Goal: Find specific page/section: Find specific page/section

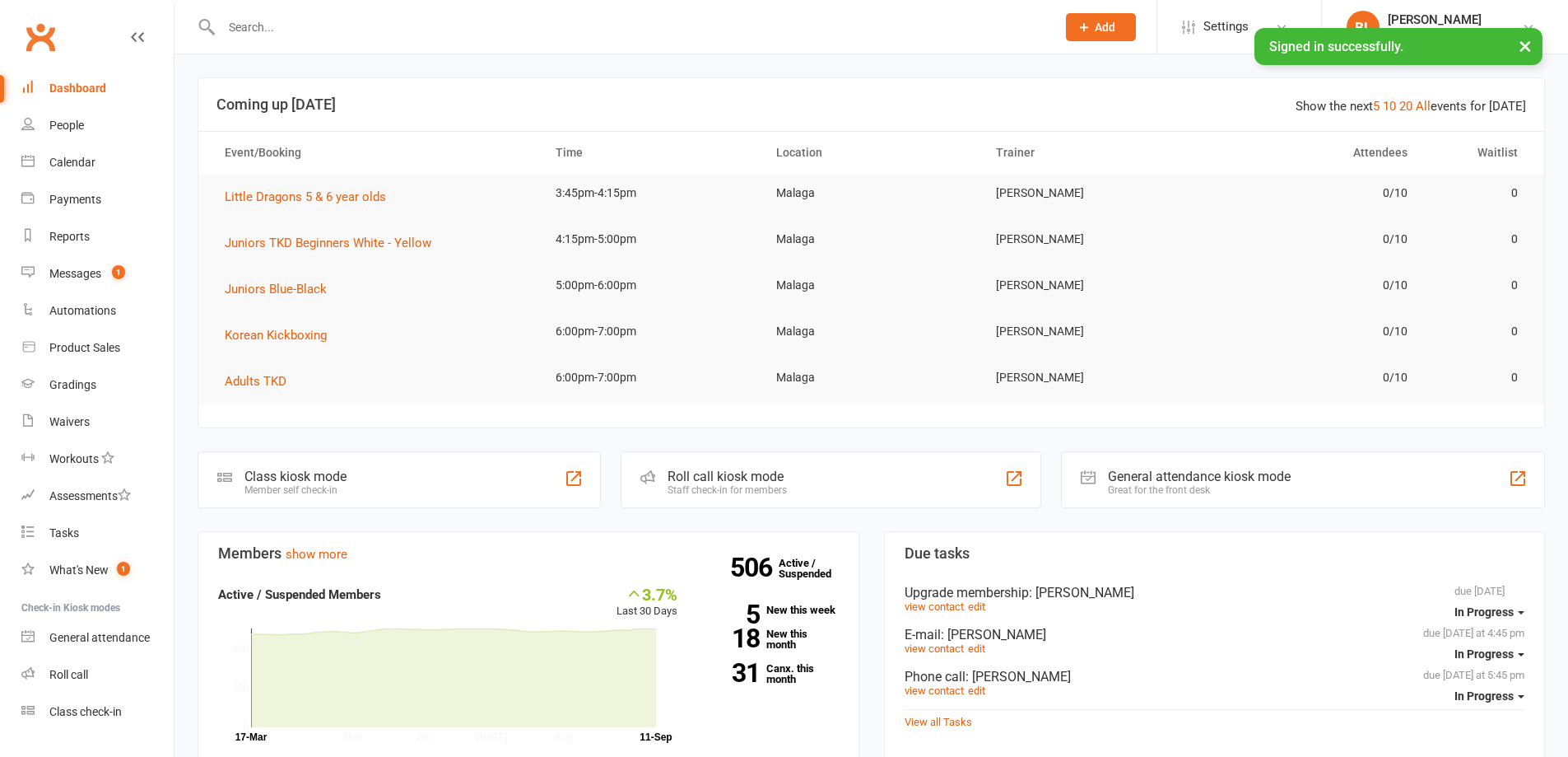
click at [297, 30] on input "text" at bounding box center [630, 27] width 828 height 23
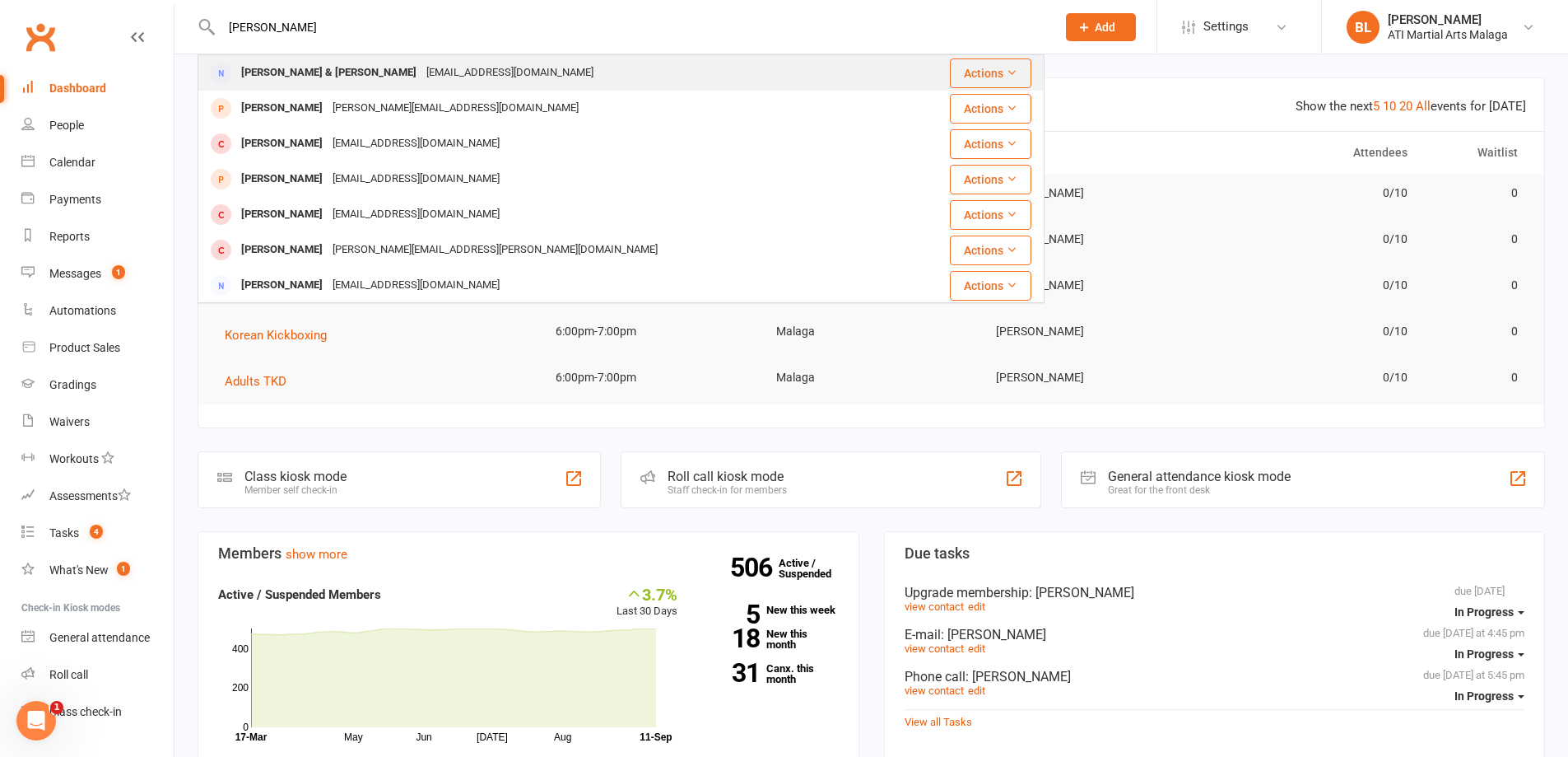
type input "[PERSON_NAME]"
click at [367, 58] on div "[PERSON_NAME] & [PERSON_NAME] [EMAIL_ADDRESS][DOMAIN_NAME]" at bounding box center [562, 72] width 726 height 33
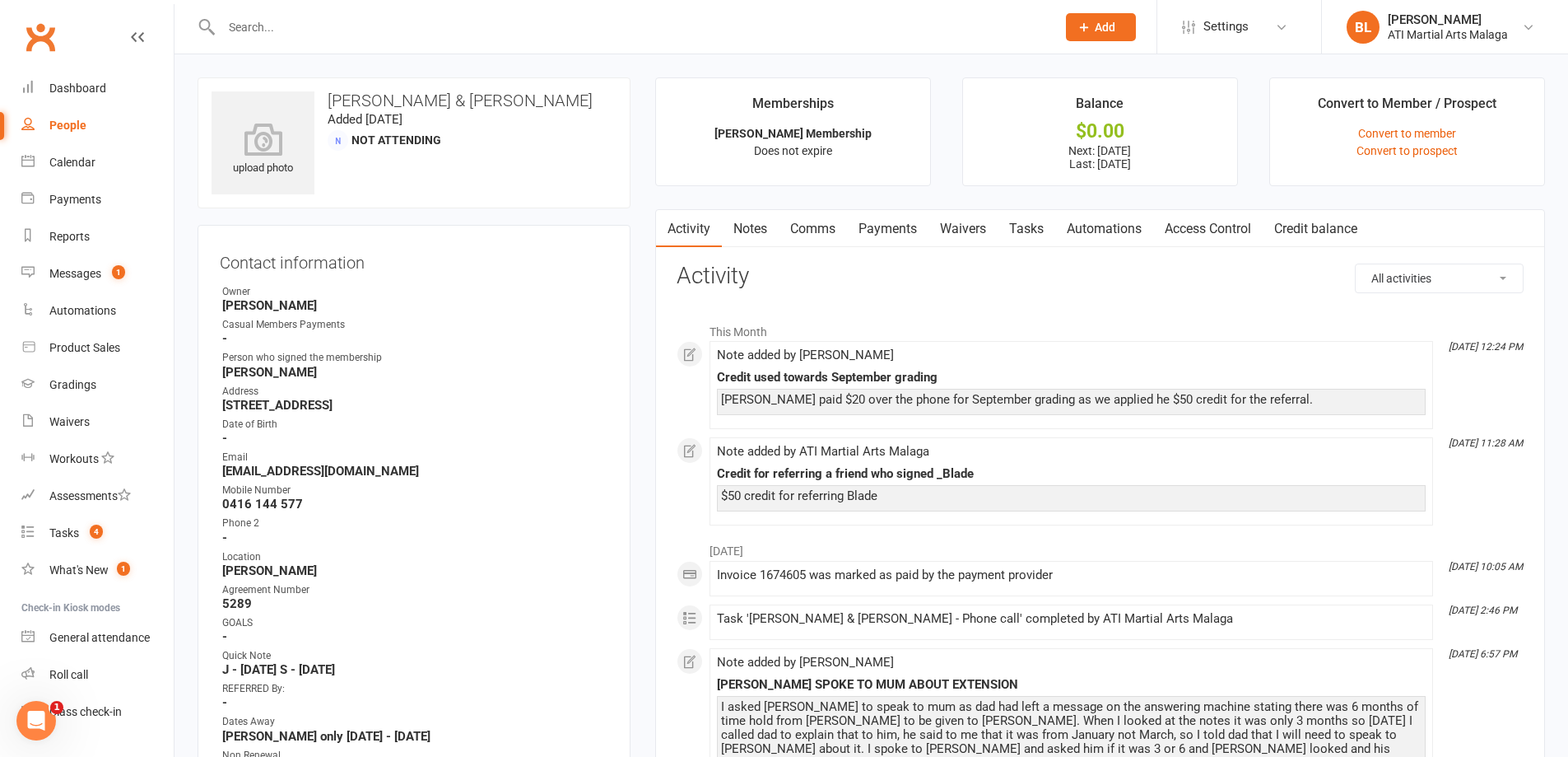
click at [745, 215] on link "Notes" at bounding box center [749, 228] width 57 height 38
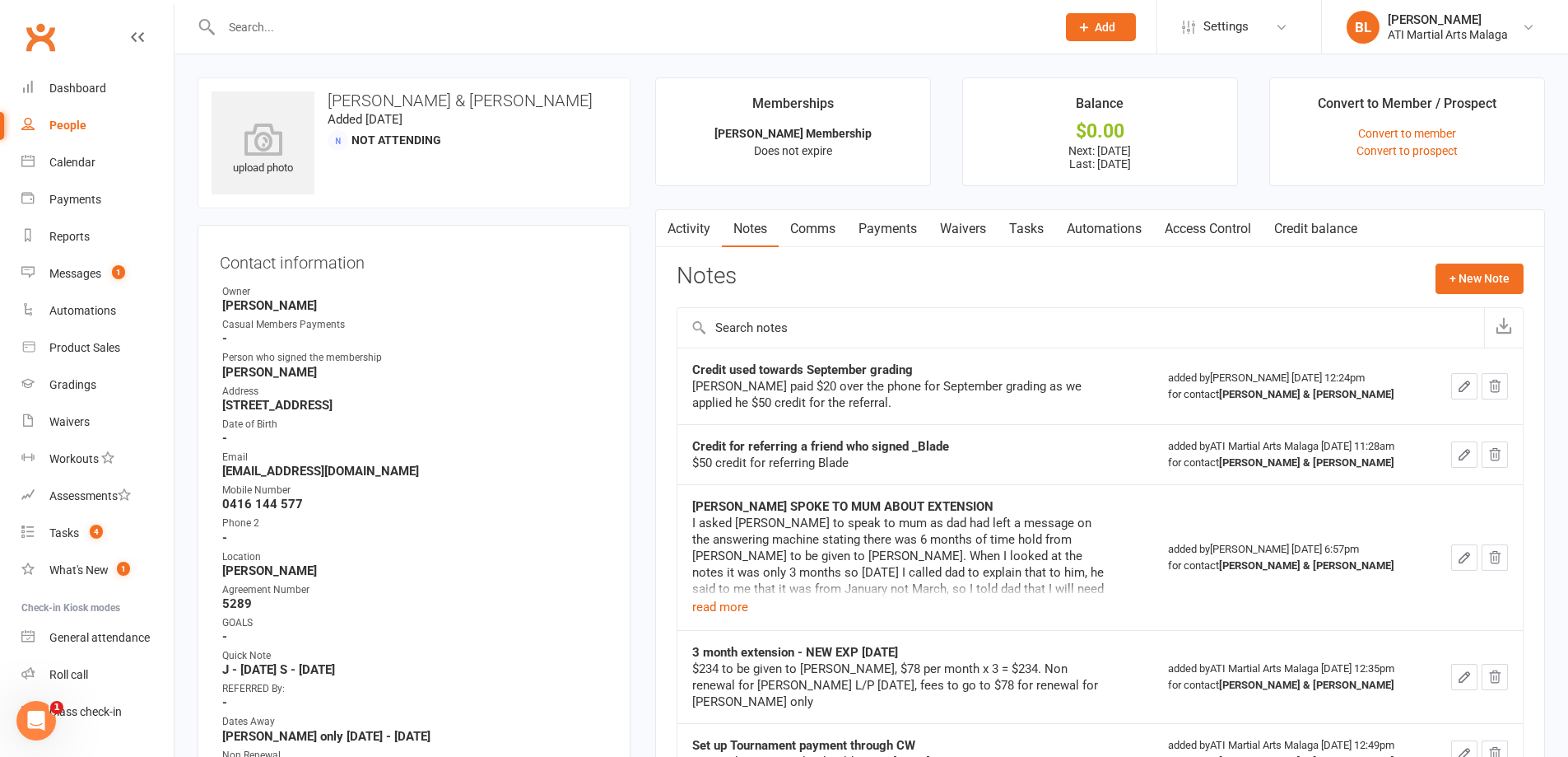
click at [40, 36] on link "Clubworx" at bounding box center [40, 37] width 41 height 41
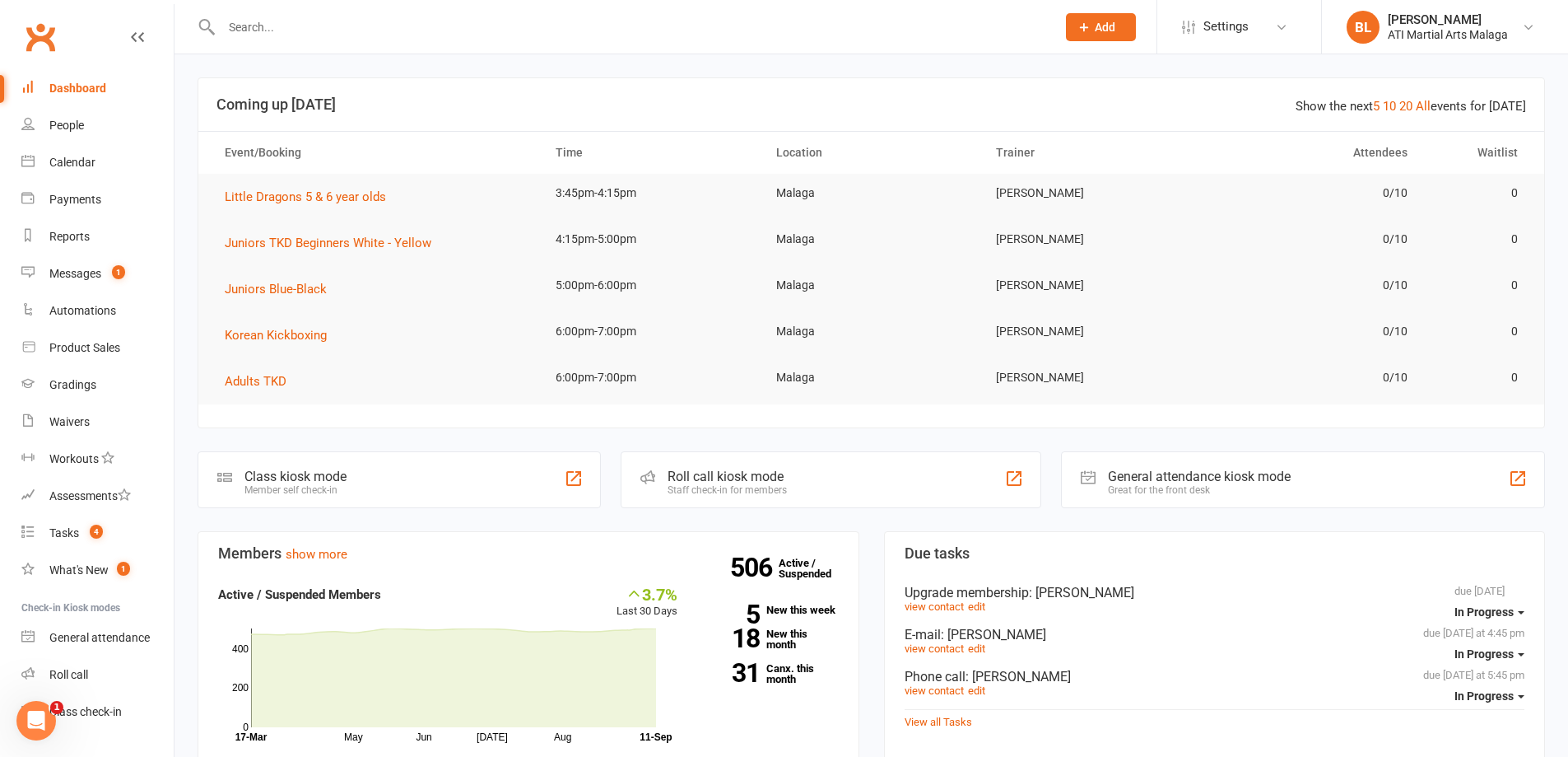
click at [329, 9] on div at bounding box center [620, 27] width 847 height 54
click at [313, 32] on input "text" at bounding box center [630, 27] width 828 height 23
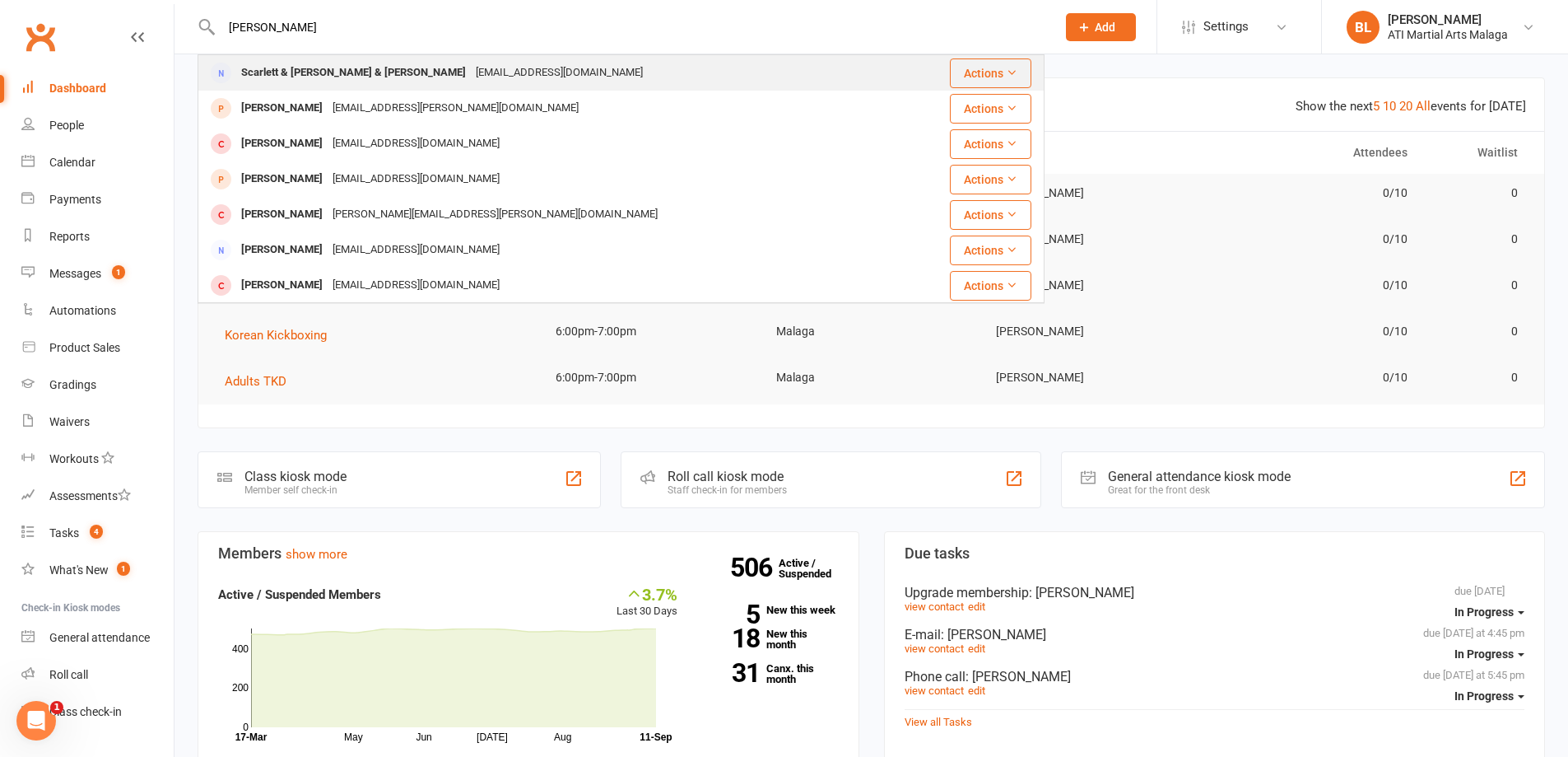
type input "[PERSON_NAME]"
click at [349, 77] on div "Scarlett & [PERSON_NAME] & [PERSON_NAME]" at bounding box center [353, 73] width 235 height 24
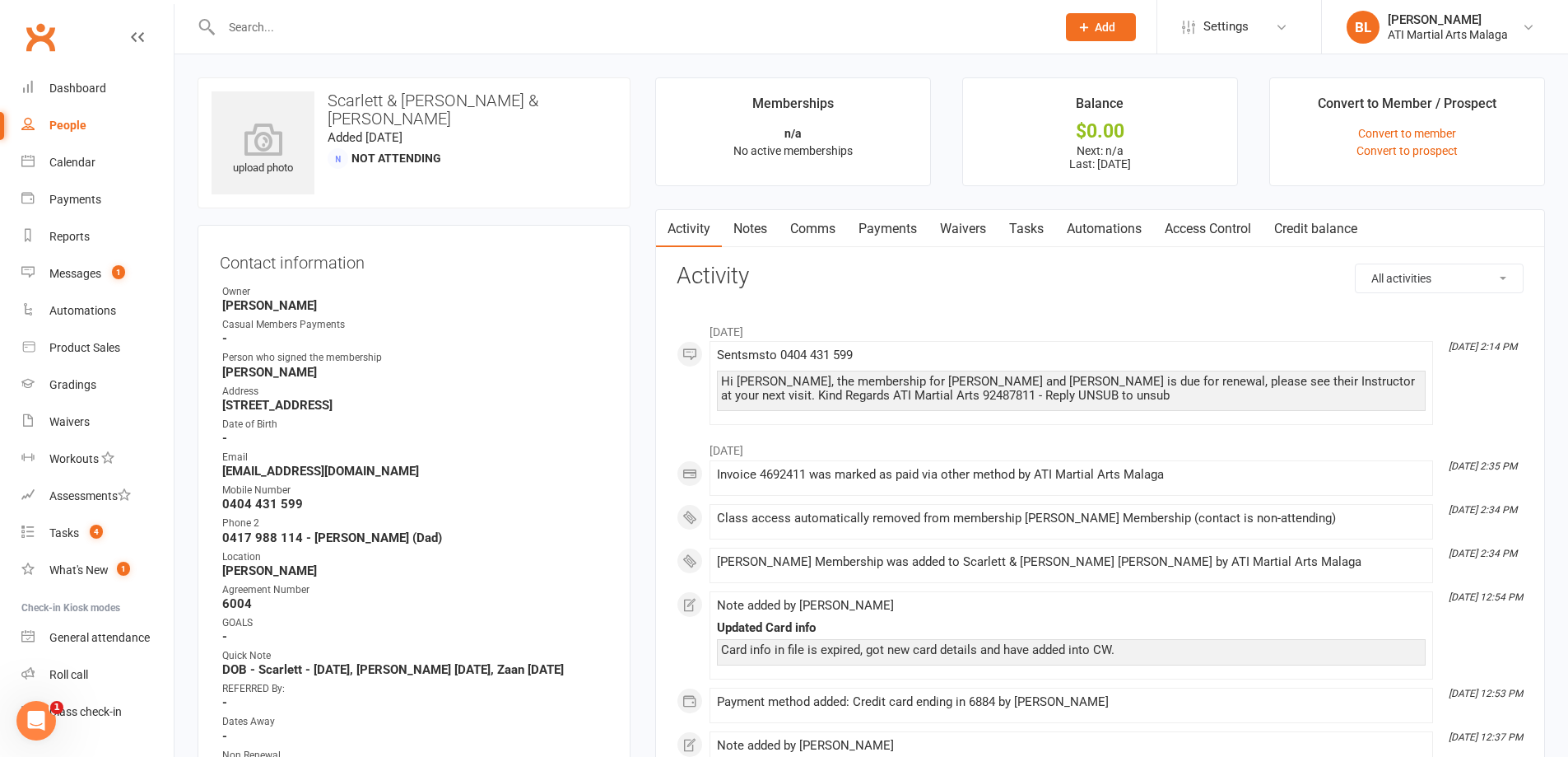
drag, startPoint x: 349, startPoint y: 77, endPoint x: 603, endPoint y: 476, distance: 473.0
click at [603, 476] on strong "moranda_morey@hotmail.com" at bounding box center [415, 471] width 386 height 15
click at [731, 218] on link "Notes" at bounding box center [749, 228] width 57 height 38
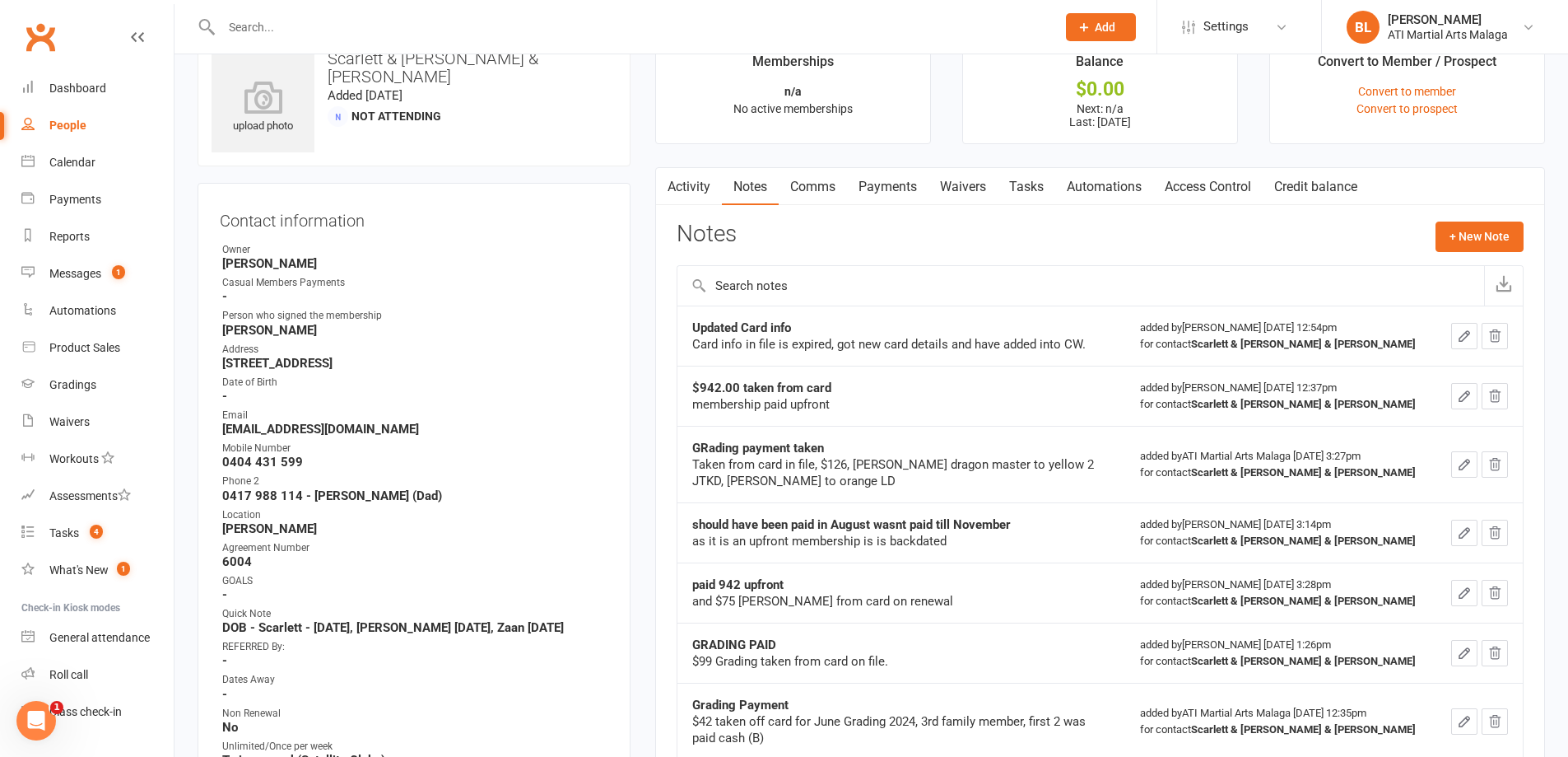
scroll to position [83, 0]
